Goal: Task Accomplishment & Management: Manage account settings

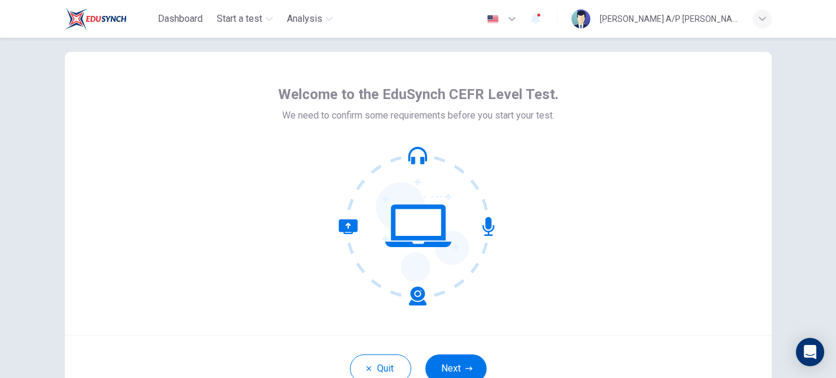
scroll to position [16, 0]
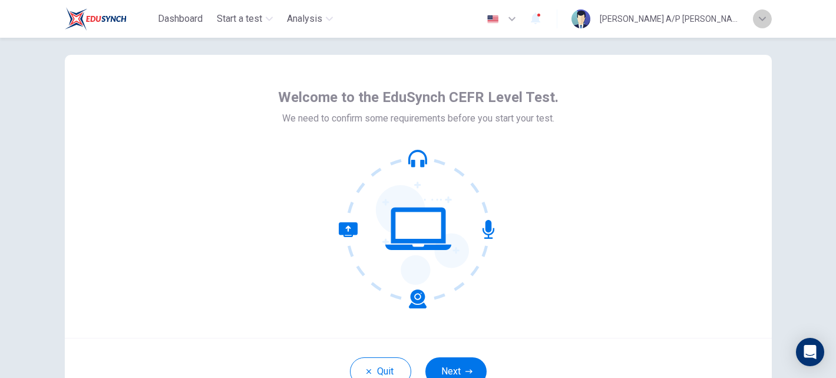
click at [755, 22] on div "button" at bounding box center [762, 18] width 19 height 19
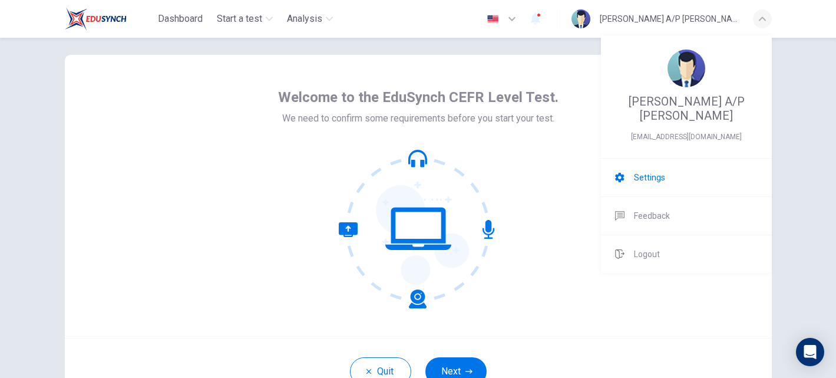
click at [668, 179] on li "Settings" at bounding box center [686, 177] width 171 height 38
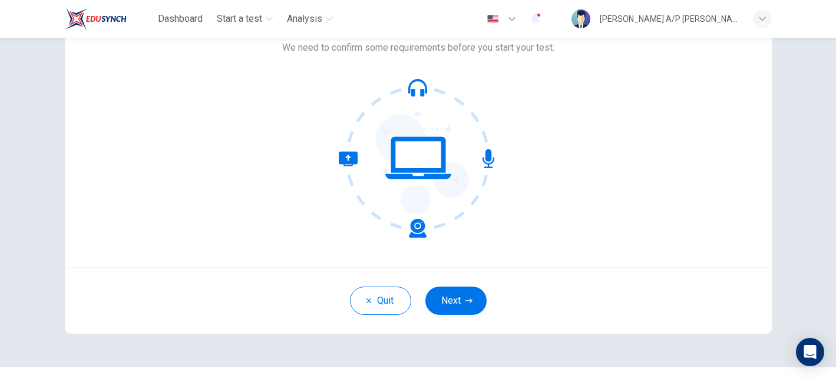
scroll to position [113, 0]
